Goal: Find specific page/section

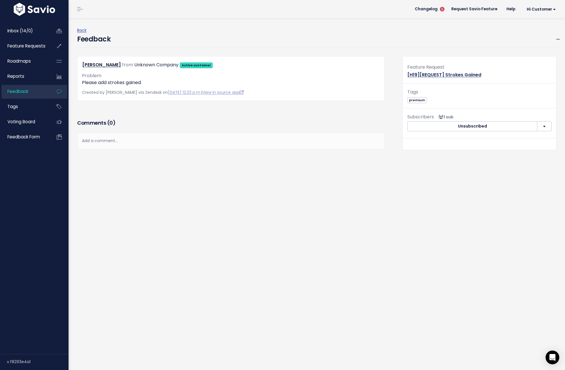
click at [426, 74] on link "[H19][REQUEST] Strokes Gained" at bounding box center [444, 74] width 74 height 7
click at [461, 73] on link "[H19][REQUEST] Strokes Gained" at bounding box center [444, 74] width 74 height 7
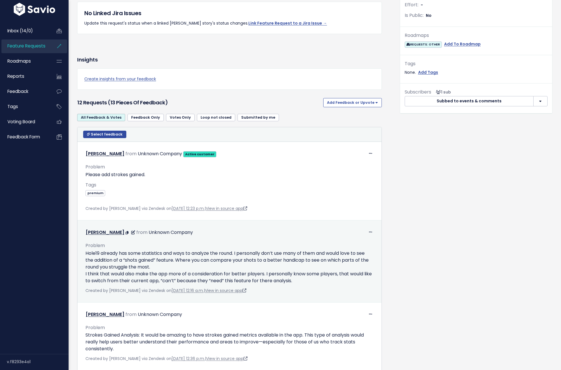
scroll to position [239, 0]
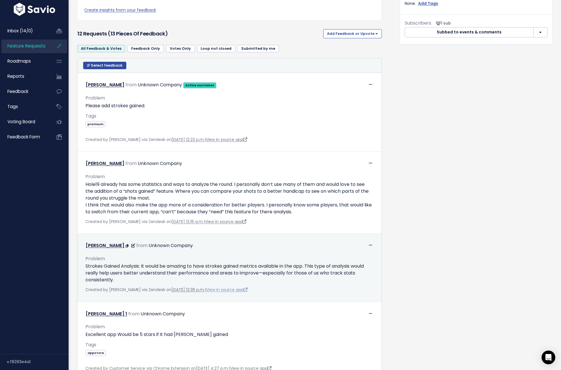
click at [229, 290] on link "View in source app" at bounding box center [226, 290] width 41 height 6
